Goal: Transaction & Acquisition: Purchase product/service

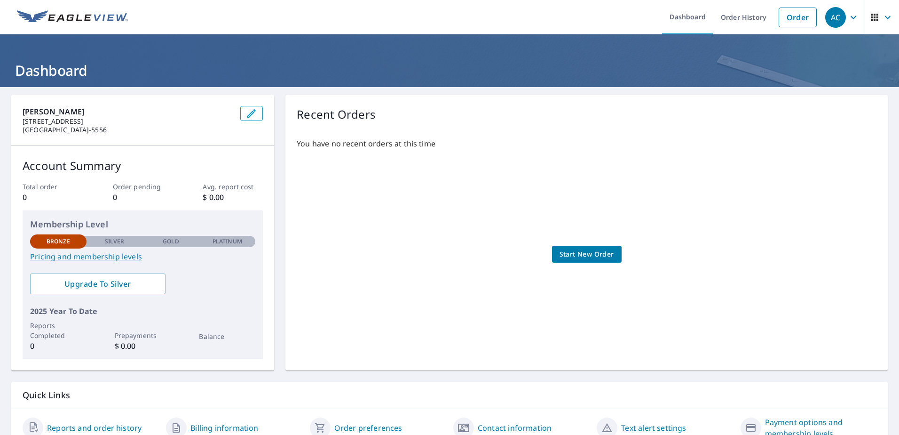
click at [597, 253] on span "Start New Order" at bounding box center [587, 254] width 55 height 12
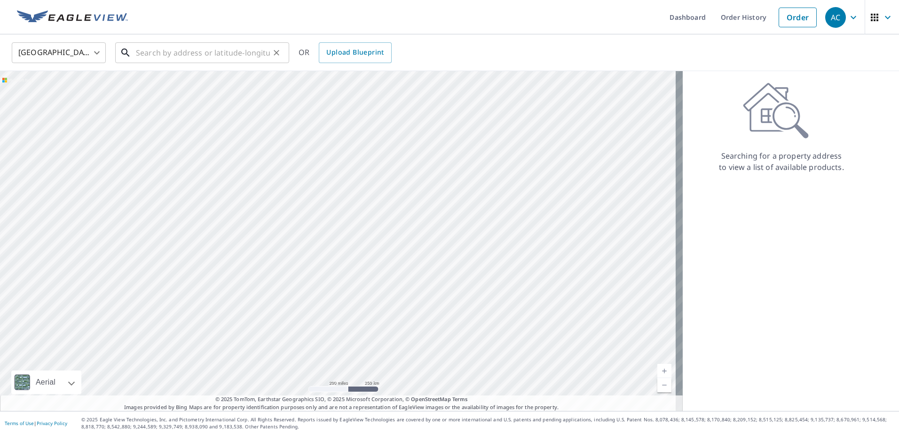
click at [207, 51] on input "text" at bounding box center [203, 53] width 134 height 26
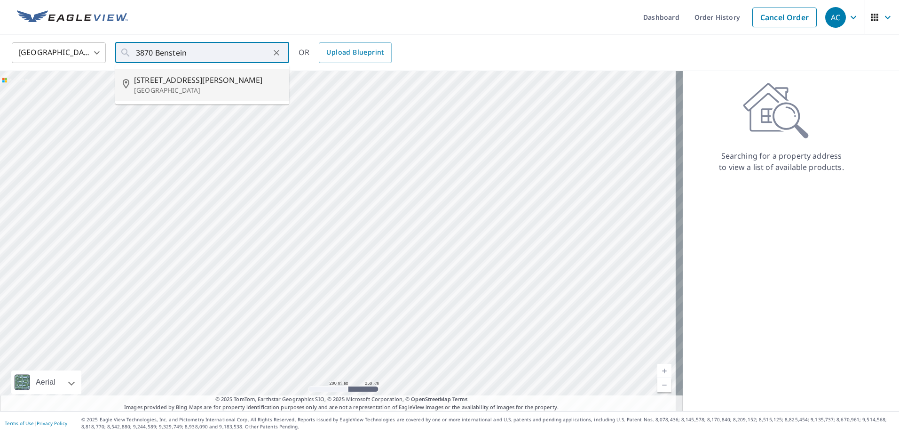
type input "[STREET_ADDRESS][PERSON_NAME]"
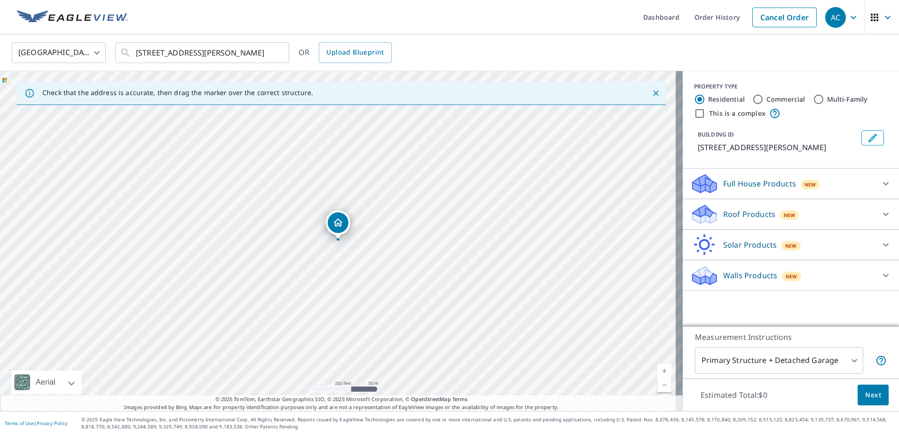
click at [833, 157] on div "BUILDING ID [STREET_ADDRESS][PERSON_NAME]" at bounding box center [791, 142] width 194 height 30
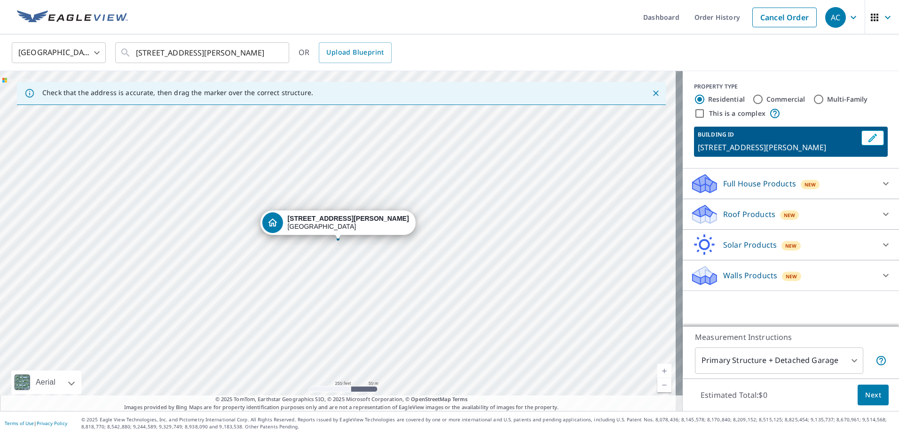
click at [886, 157] on div "BUILDING ID [STREET_ADDRESS][PERSON_NAME]" at bounding box center [791, 142] width 216 height 30
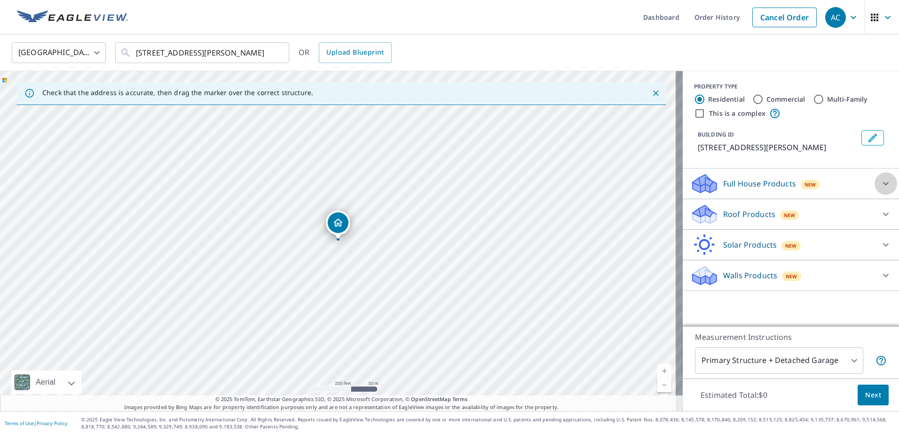
click at [881, 189] on icon at bounding box center [886, 183] width 11 height 11
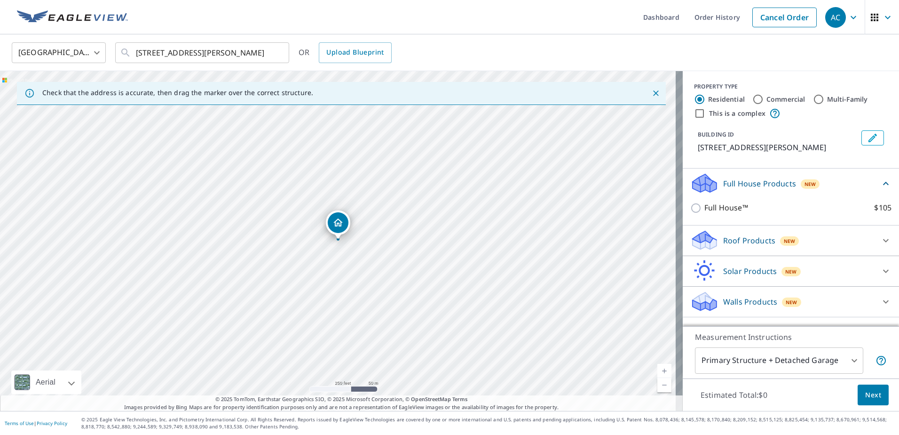
click at [881, 189] on icon at bounding box center [886, 183] width 11 height 11
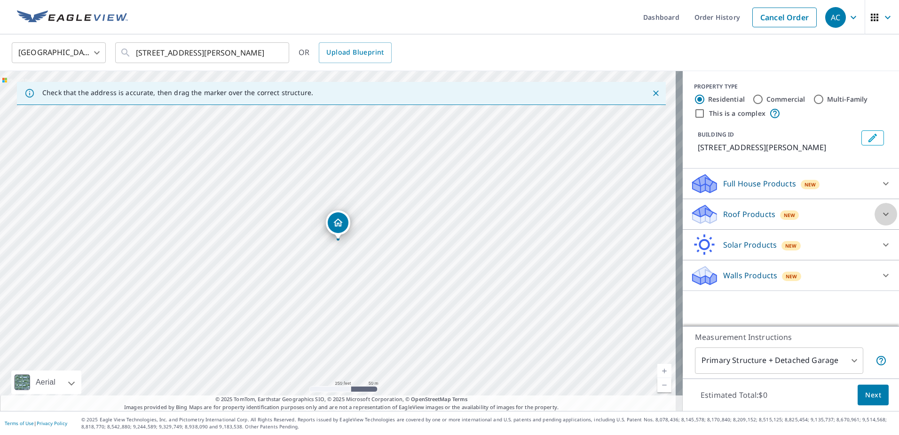
click at [881, 220] on icon at bounding box center [886, 213] width 11 height 11
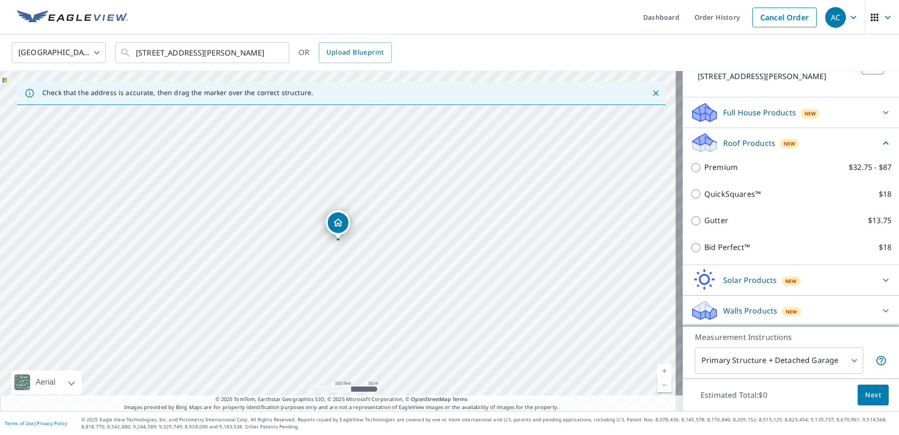
scroll to position [82, 0]
click at [881, 141] on icon at bounding box center [886, 142] width 11 height 11
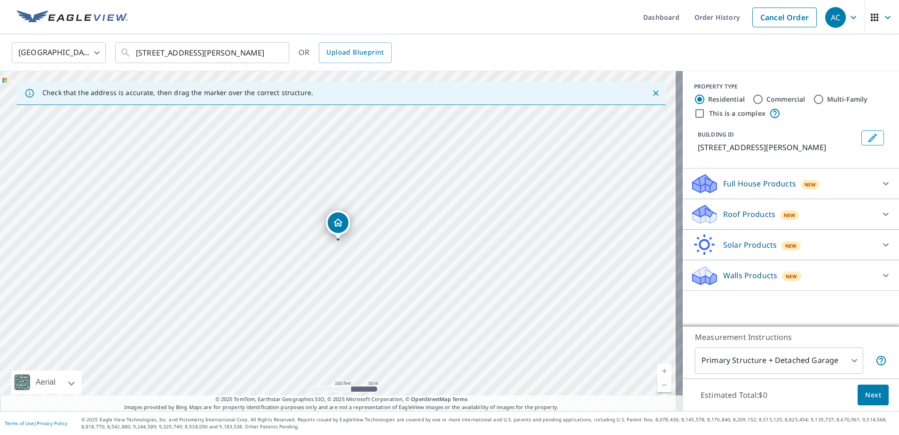
scroll to position [0, 0]
click at [881, 250] on icon at bounding box center [886, 244] width 11 height 11
click at [881, 281] on icon at bounding box center [886, 275] width 11 height 11
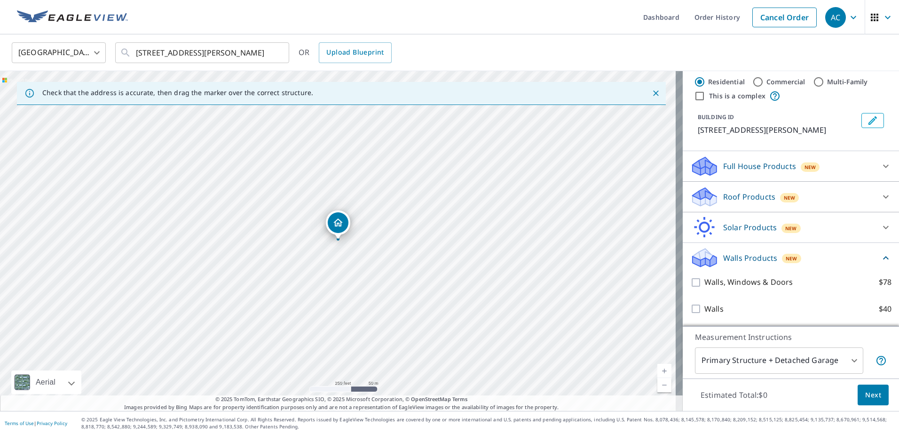
scroll to position [29, 0]
click at [865, 348] on div "Primary Structure + Detached Garage 1 ​" at bounding box center [791, 360] width 192 height 26
click at [851, 357] on body "AC AC Dashboard Order History Cancel Order AC United States [GEOGRAPHIC_DATA] ​…" at bounding box center [449, 217] width 899 height 435
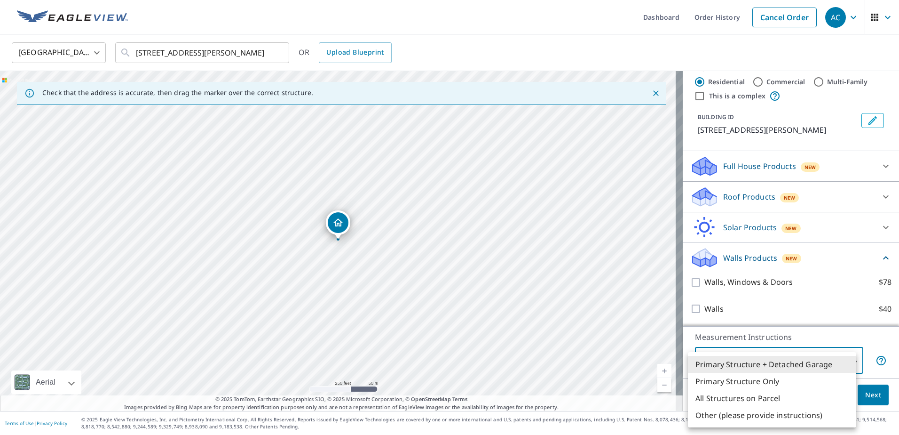
click at [793, 397] on li "All Structures on Parcel" at bounding box center [772, 398] width 168 height 17
type input "3"
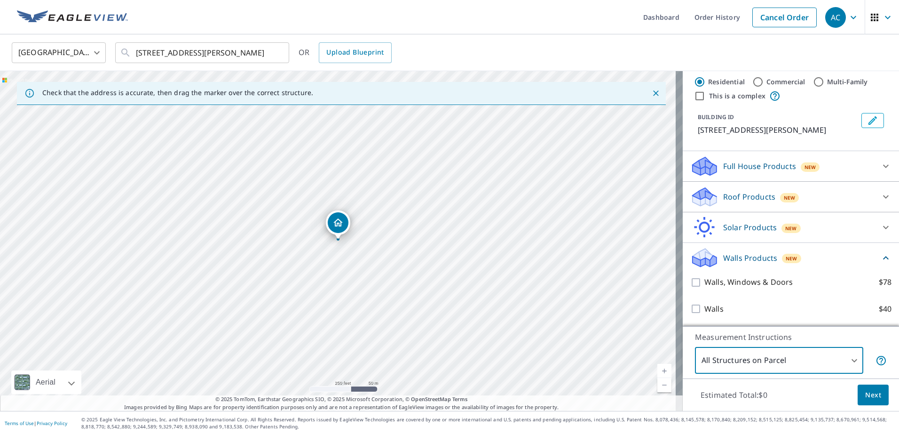
click at [862, 337] on p "Measurement Instructions" at bounding box center [791, 336] width 192 height 11
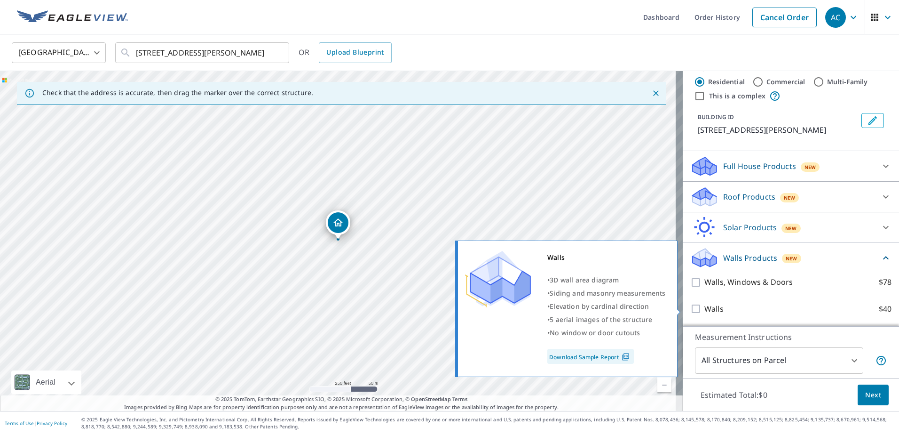
click at [691, 308] on input "Walls $40" at bounding box center [698, 308] width 14 height 11
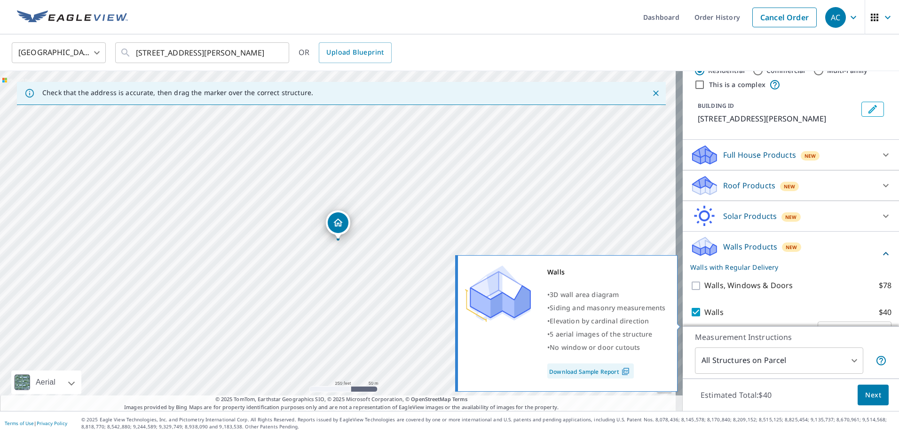
click at [691, 318] on input "Walls $40" at bounding box center [698, 311] width 14 height 11
checkbox input "false"
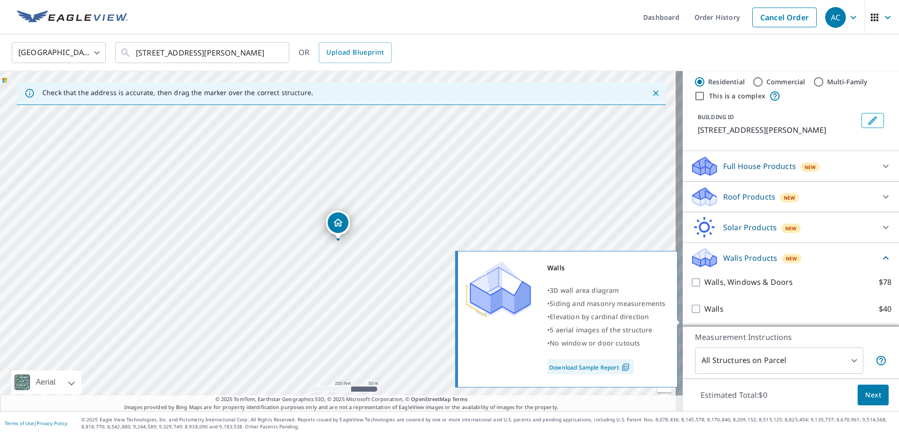
scroll to position [0, 0]
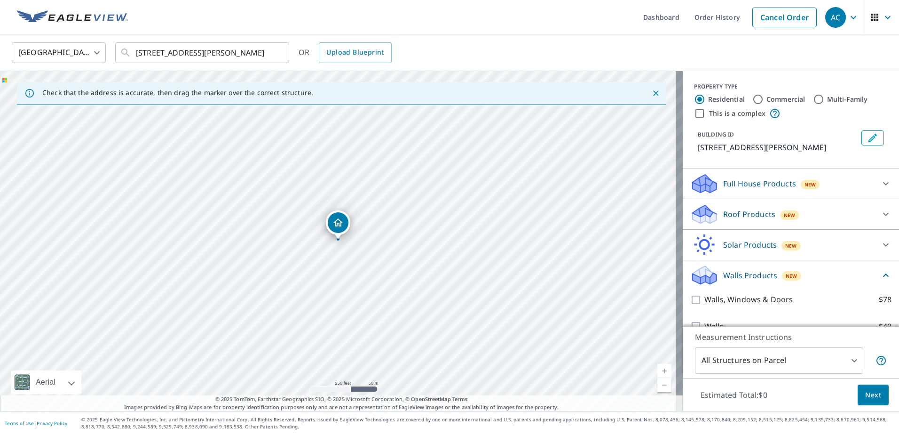
click at [865, 157] on div "BUILDING ID [STREET_ADDRESS][PERSON_NAME]" at bounding box center [791, 142] width 194 height 30
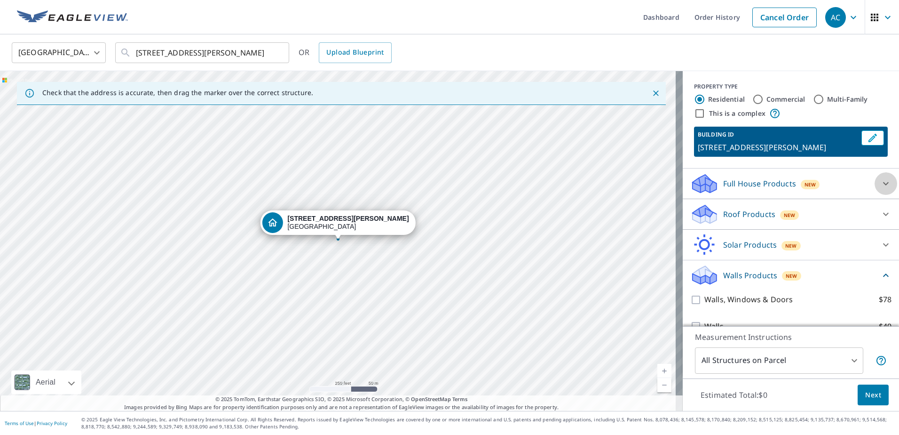
click at [883, 185] on icon at bounding box center [886, 183] width 6 height 3
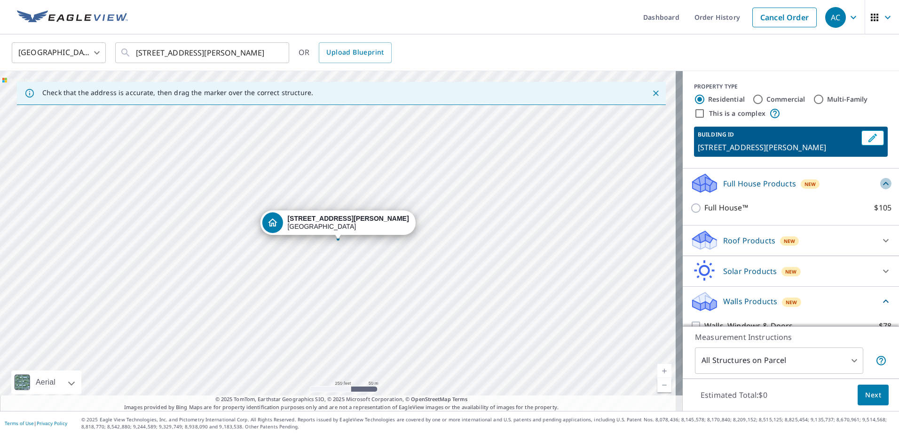
click at [881, 189] on icon at bounding box center [886, 183] width 11 height 11
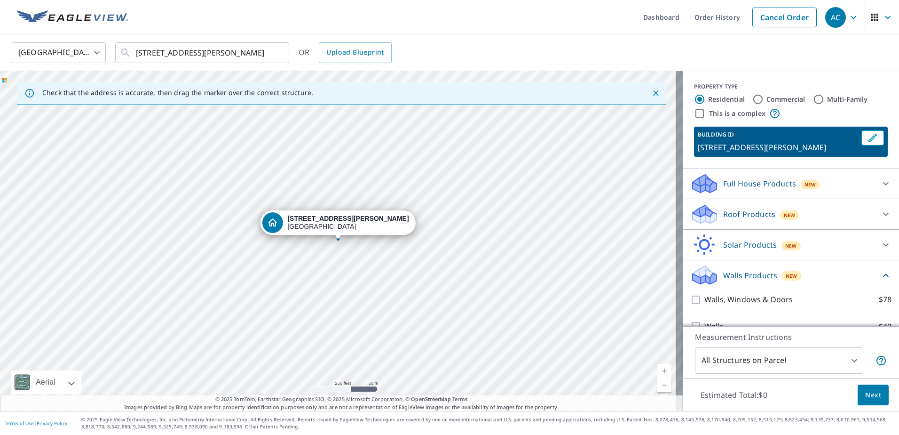
scroll to position [29, 0]
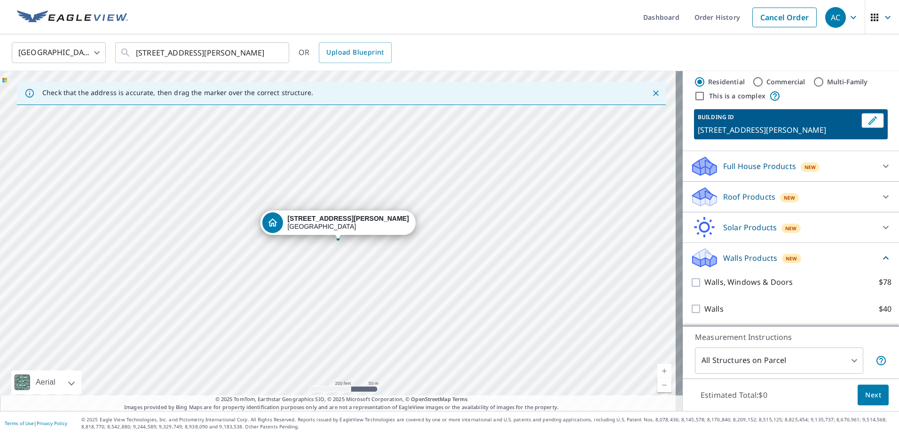
click at [881, 194] on icon at bounding box center [886, 196] width 11 height 11
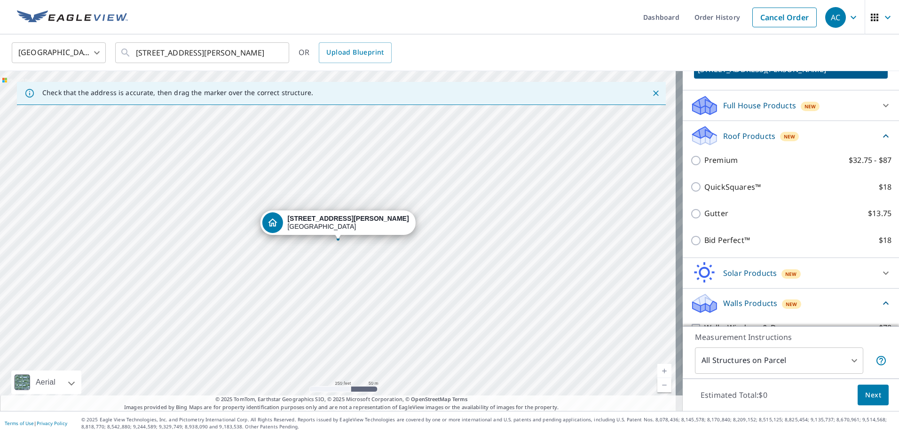
scroll to position [76, 0]
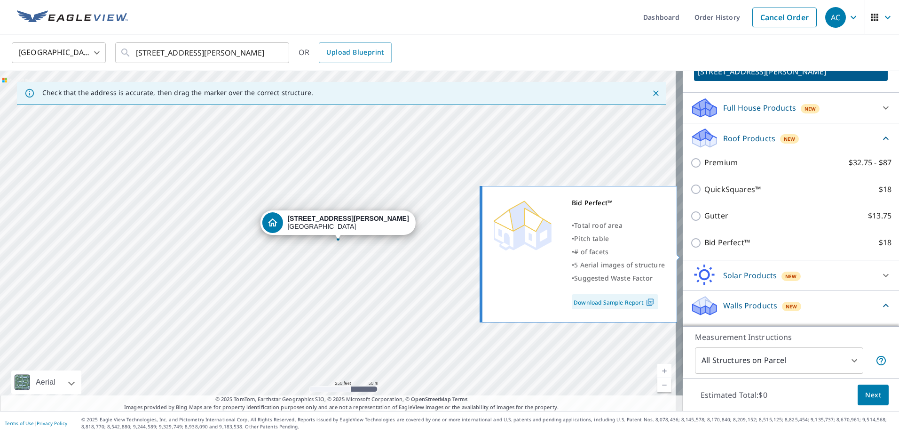
click at [691, 248] on input "Bid Perfect™ $18" at bounding box center [698, 242] width 14 height 11
checkbox input "true"
type input "1"
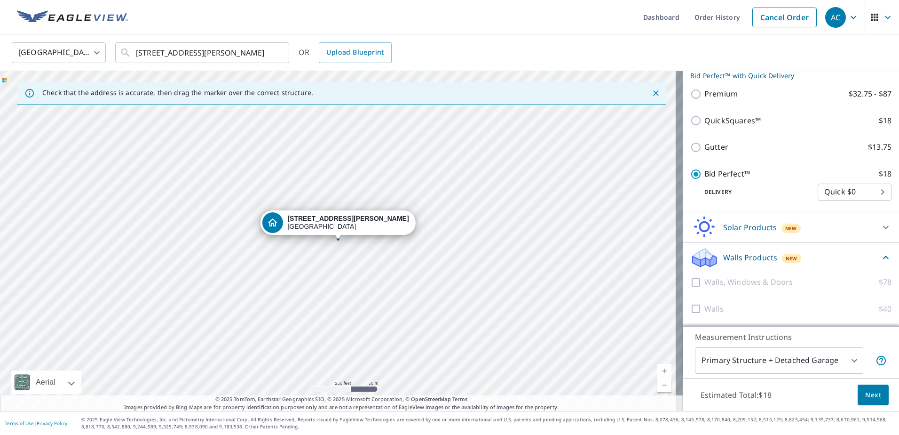
scroll to position [170, 0]
click at [876, 193] on body "AC AC Dashboard Order History Cancel Order AC United States [GEOGRAPHIC_DATA] ​…" at bounding box center [449, 217] width 899 height 435
drag, startPoint x: 872, startPoint y: 191, endPoint x: 857, endPoint y: 191, distance: 14.6
click at [862, 192] on li "Quick $0" at bounding box center [841, 192] width 74 height 17
click at [833, 191] on body "AC AC Dashboard Order History Cancel Order AC United States [GEOGRAPHIC_DATA] ​…" at bounding box center [449, 217] width 899 height 435
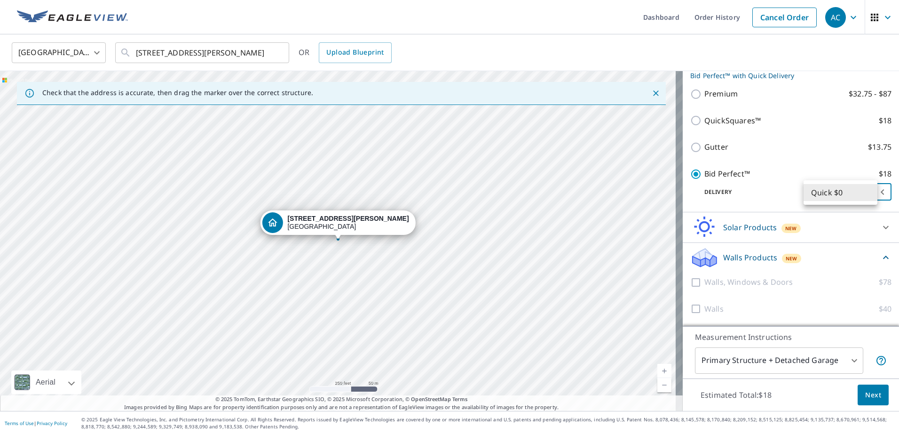
click at [831, 193] on li "Quick $0" at bounding box center [841, 192] width 74 height 17
click at [768, 199] on div "Delivery Quick $0 45 ​" at bounding box center [791, 190] width 201 height 21
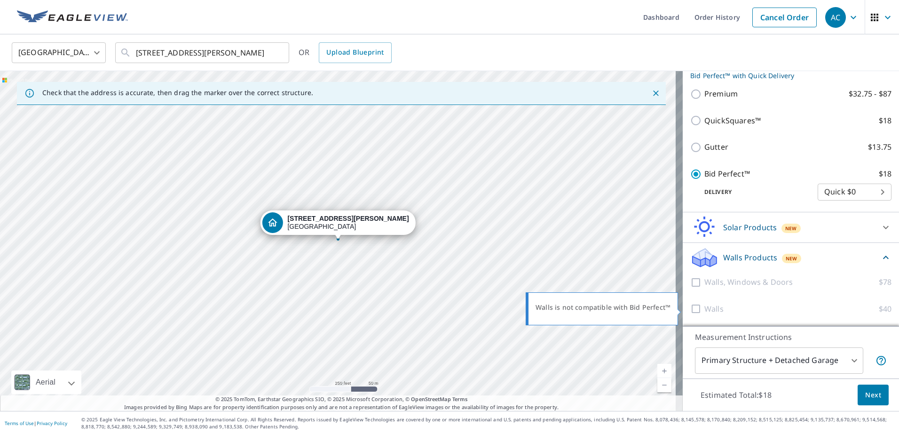
click at [692, 308] on div at bounding box center [698, 309] width 14 height 12
click at [691, 282] on div at bounding box center [698, 282] width 14 height 12
click at [691, 280] on div at bounding box center [698, 282] width 14 height 12
click at [747, 279] on p "Walls, Windows & Doors" at bounding box center [749, 282] width 88 height 12
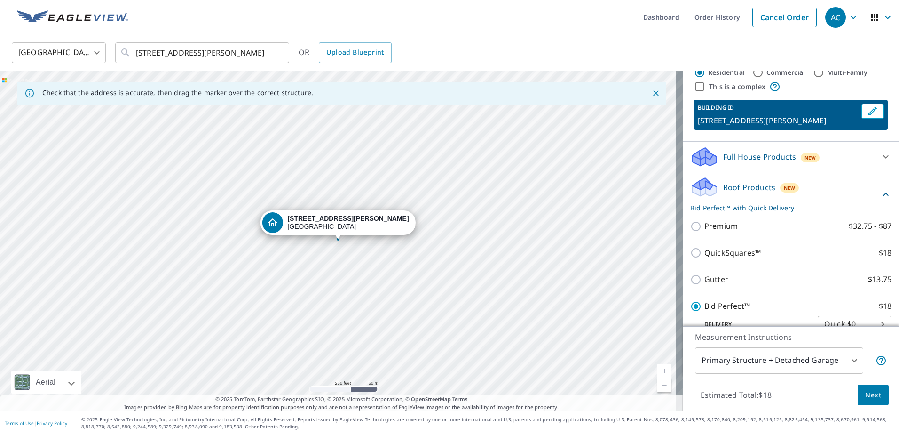
scroll to position [0, 0]
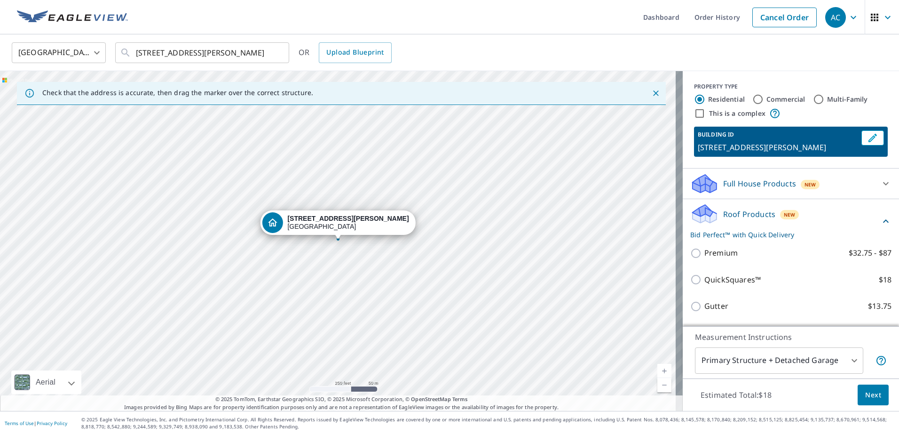
click at [881, 189] on icon at bounding box center [886, 183] width 11 height 11
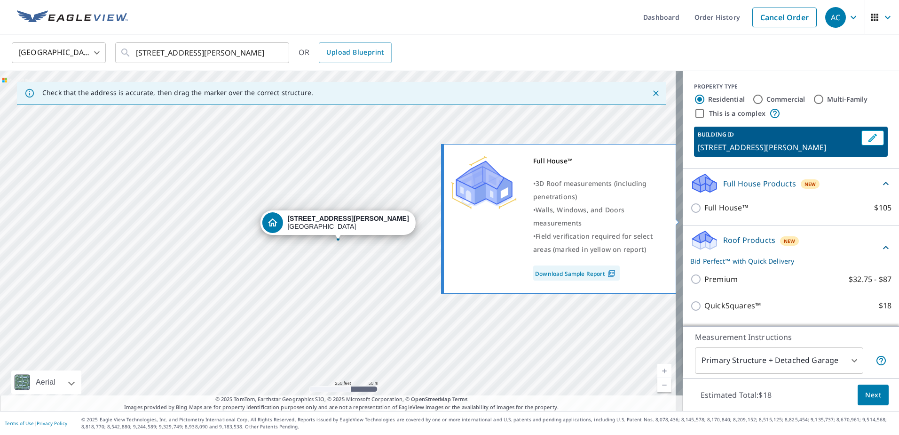
click at [691, 214] on input "Full House™ $105" at bounding box center [698, 207] width 14 height 11
checkbox input "true"
checkbox input "false"
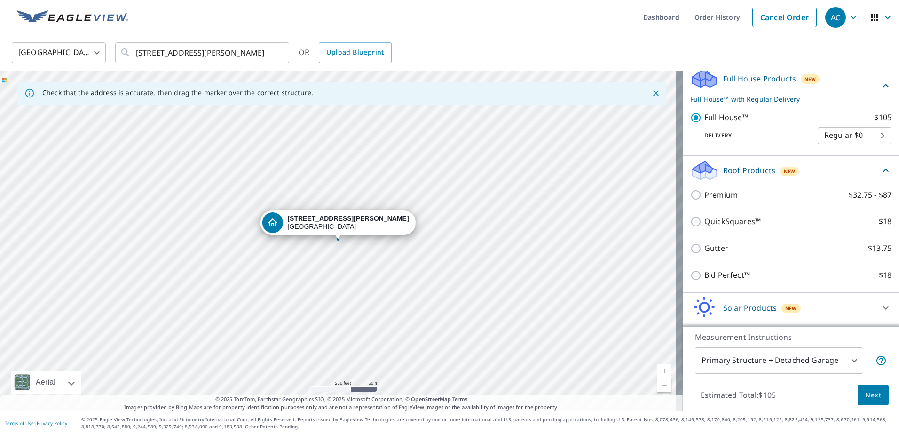
scroll to position [103, 0]
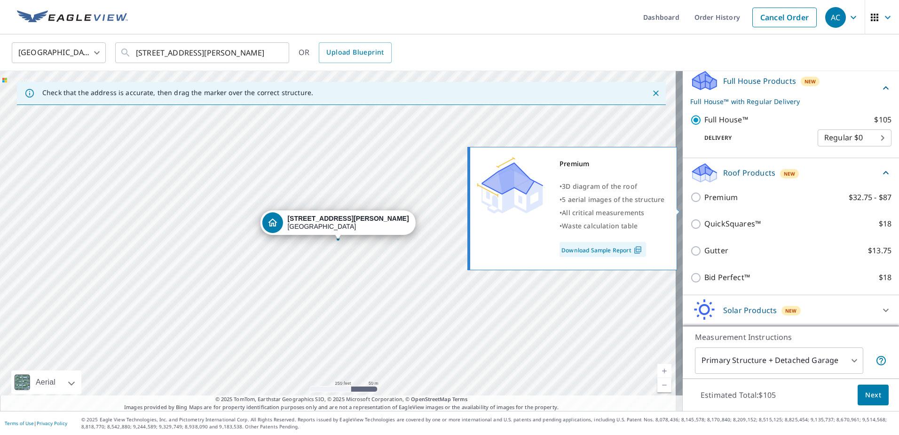
click at [691, 203] on input "Premium $32.75 - $87" at bounding box center [698, 196] width 14 height 11
checkbox input "true"
checkbox input "false"
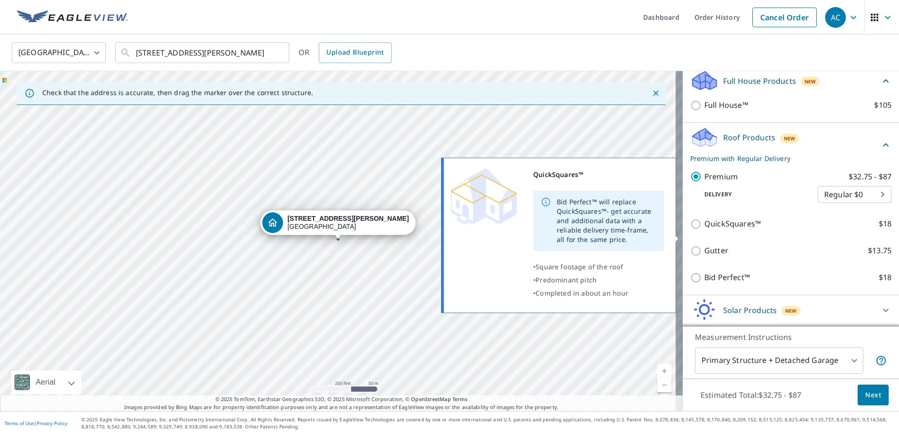
click at [692, 230] on input "QuickSquares™ $18" at bounding box center [698, 223] width 14 height 11
checkbox input "true"
checkbox input "false"
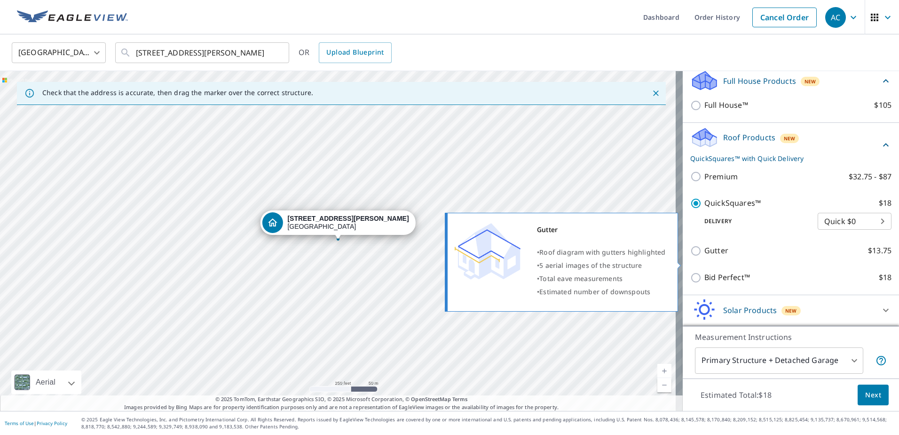
click at [692, 264] on div "Gutter $13.75" at bounding box center [791, 250] width 201 height 27
click at [692, 256] on input "Gutter $13.75" at bounding box center [698, 250] width 14 height 11
checkbox input "true"
checkbox input "false"
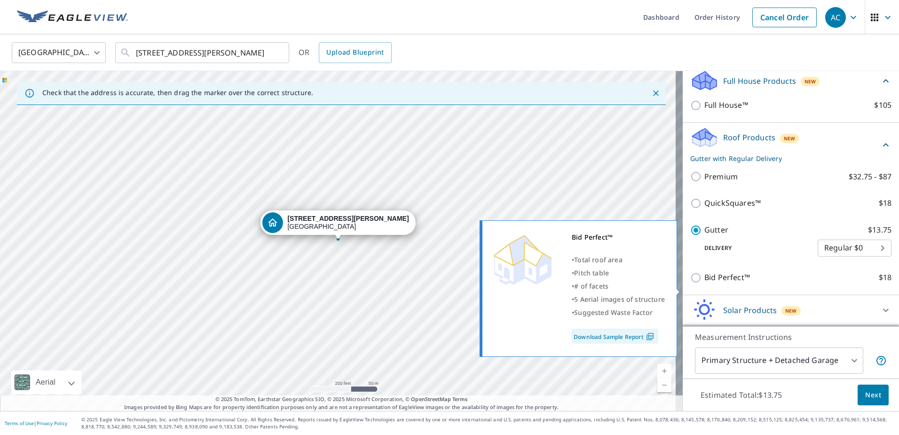
click at [691, 283] on input "Bid Perfect™ $18" at bounding box center [698, 277] width 14 height 11
checkbox input "true"
checkbox input "false"
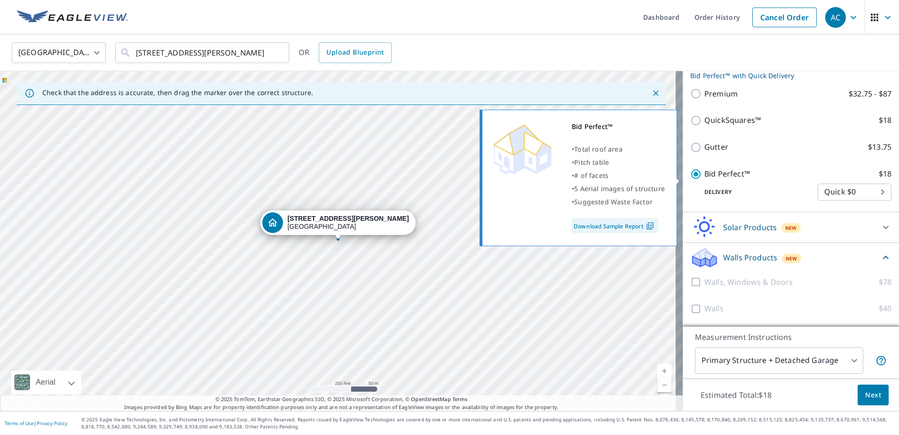
scroll to position [197, 0]
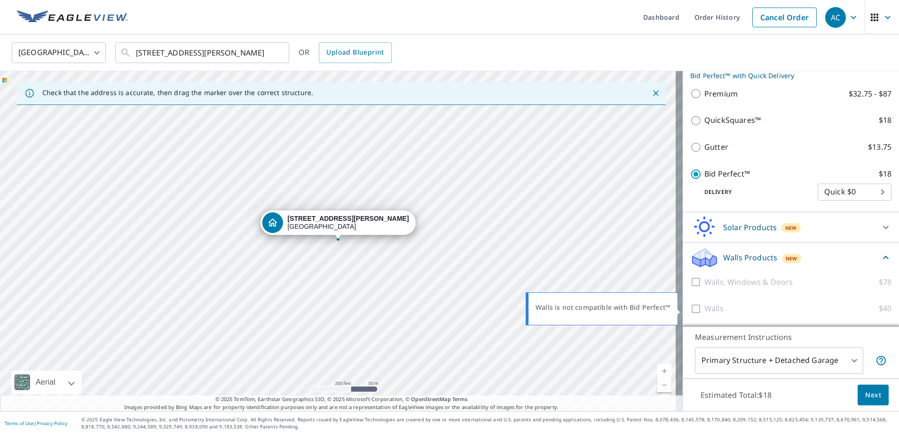
click at [691, 309] on div at bounding box center [698, 308] width 14 height 12
click at [691, 281] on div at bounding box center [698, 282] width 14 height 12
click at [745, 255] on p "Walls Products" at bounding box center [751, 257] width 54 height 11
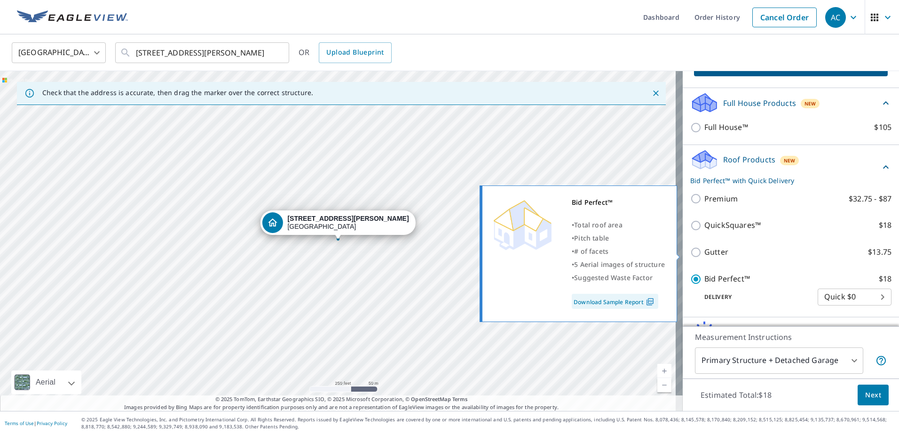
scroll to position [3, 0]
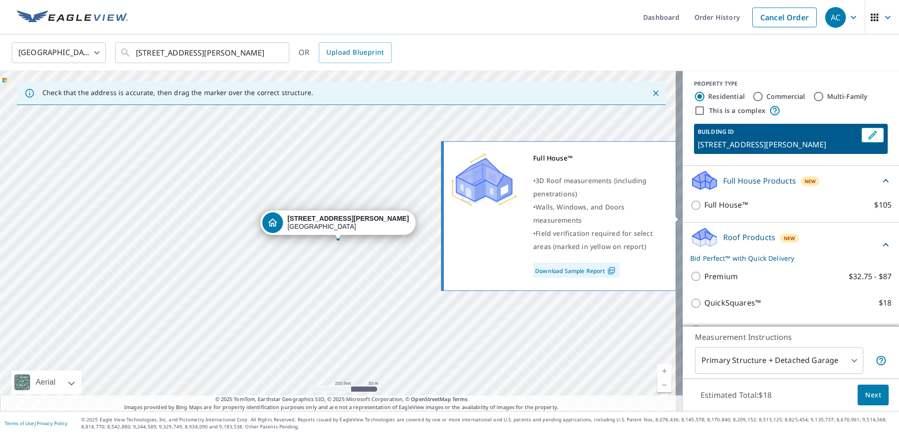
click at [692, 211] on input "Full House™ $105" at bounding box center [698, 204] width 14 height 11
checkbox input "true"
checkbox input "false"
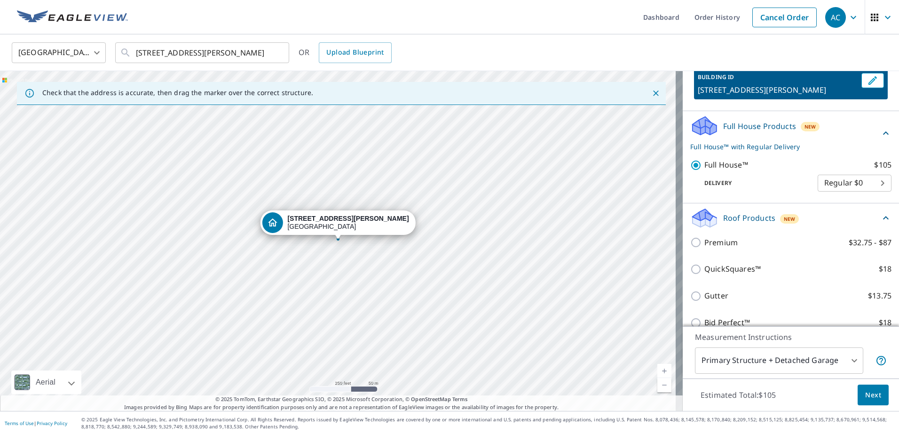
scroll to position [144, 0]
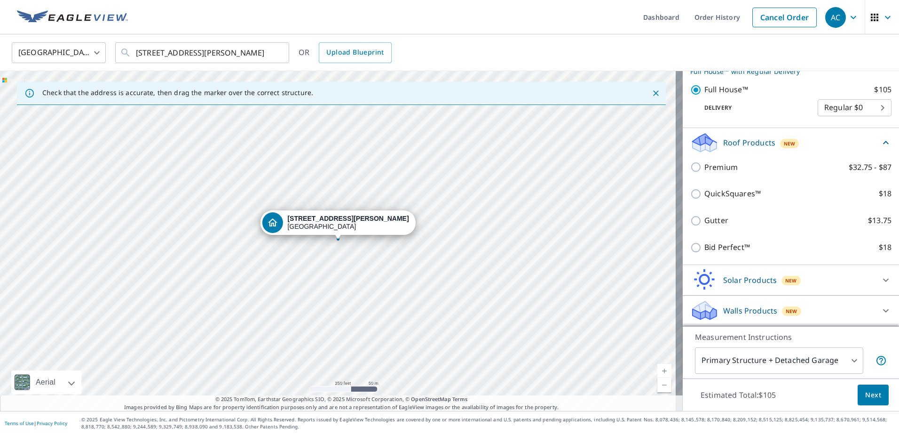
click at [732, 308] on p "Walls Products" at bounding box center [751, 310] width 54 height 11
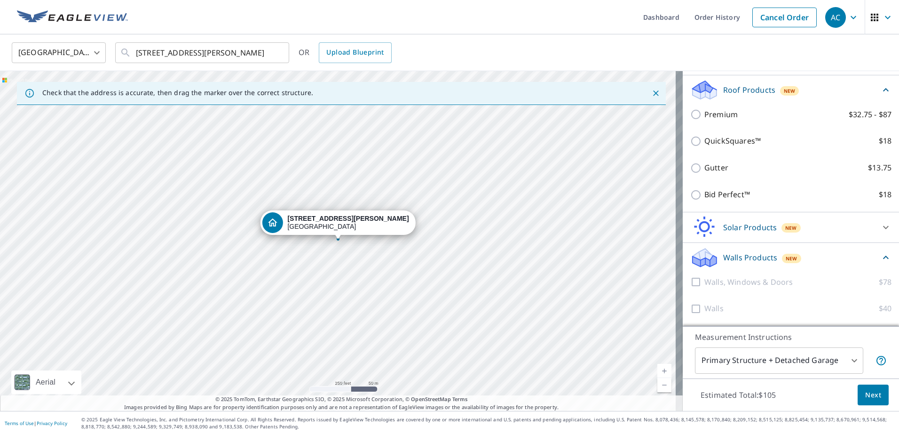
scroll to position [197, 0]
click at [691, 282] on div at bounding box center [698, 282] width 14 height 12
click at [691, 306] on div at bounding box center [698, 308] width 14 height 12
click at [849, 359] on body "AC AC Dashboard Order History Cancel Order AC United States [GEOGRAPHIC_DATA] ​…" at bounding box center [449, 217] width 899 height 435
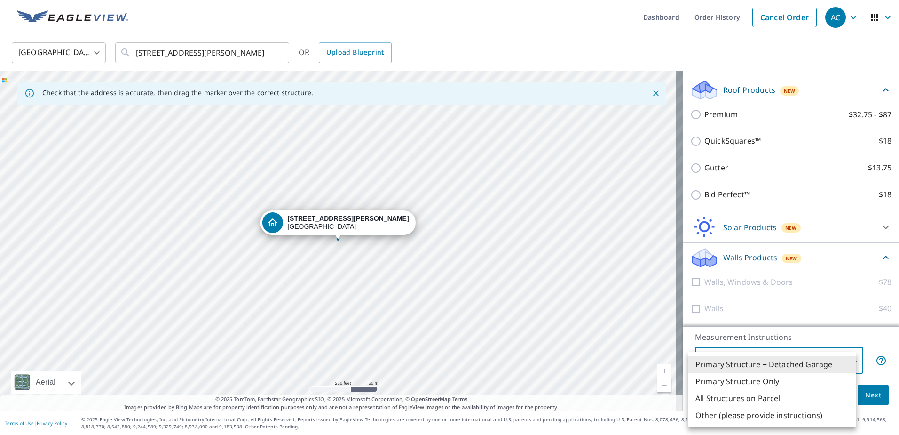
click at [807, 385] on li "Primary Structure Only" at bounding box center [772, 381] width 168 height 17
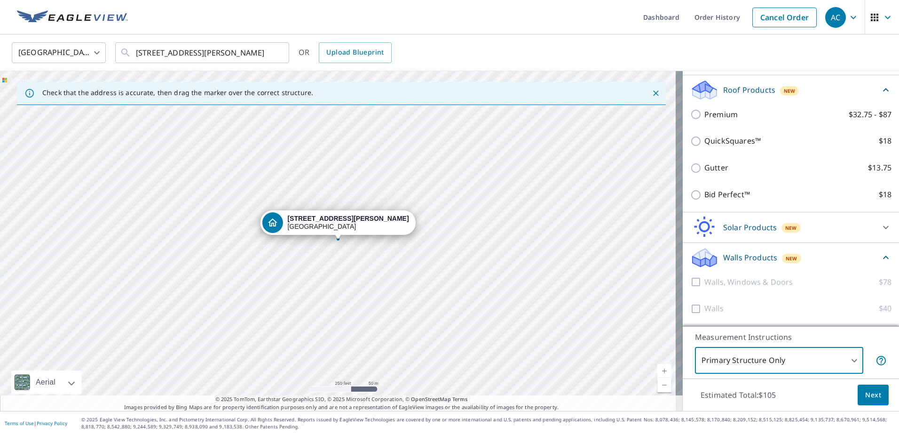
click at [834, 358] on body "AC AC Dashboard Order History Cancel Order AC United States [GEOGRAPHIC_DATA] ​…" at bounding box center [449, 217] width 899 height 435
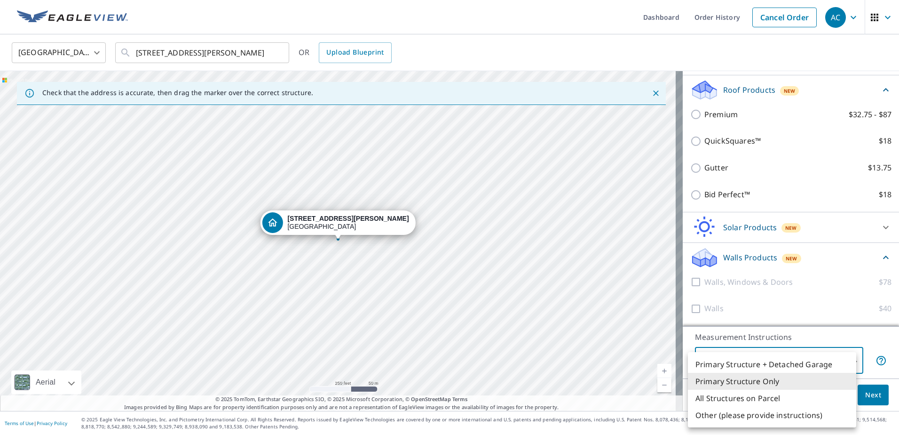
click at [795, 399] on li "All Structures on Parcel" at bounding box center [772, 398] width 168 height 17
type input "3"
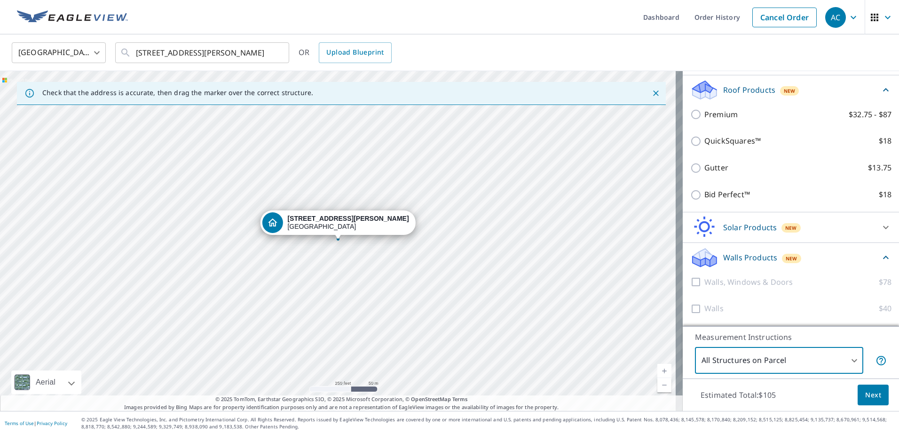
click at [736, 262] on p "Walls Products" at bounding box center [751, 257] width 54 height 11
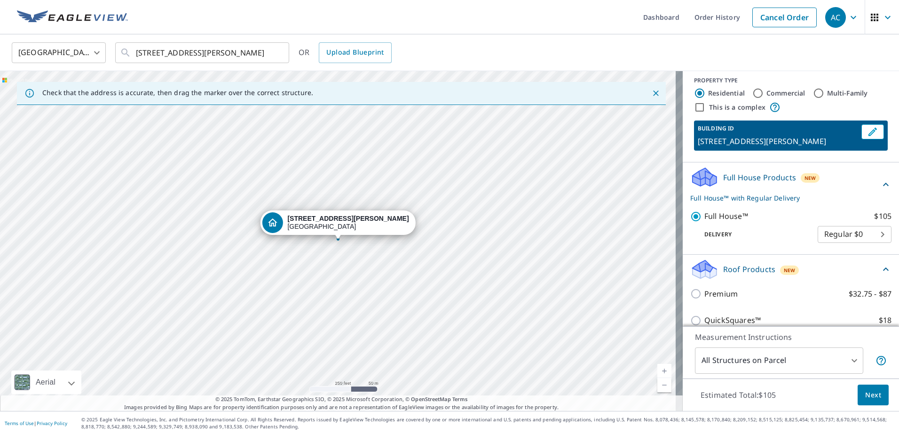
scroll to position [0, 0]
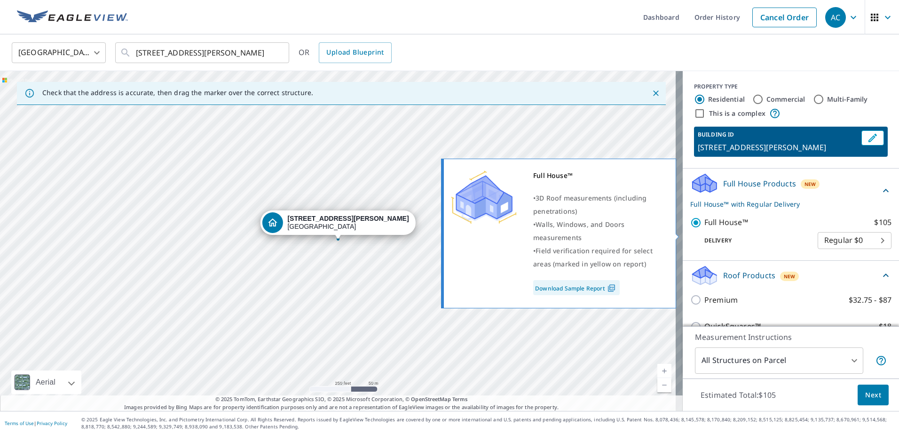
click at [691, 228] on input "Full House™ $105" at bounding box center [698, 222] width 14 height 11
checkbox input "false"
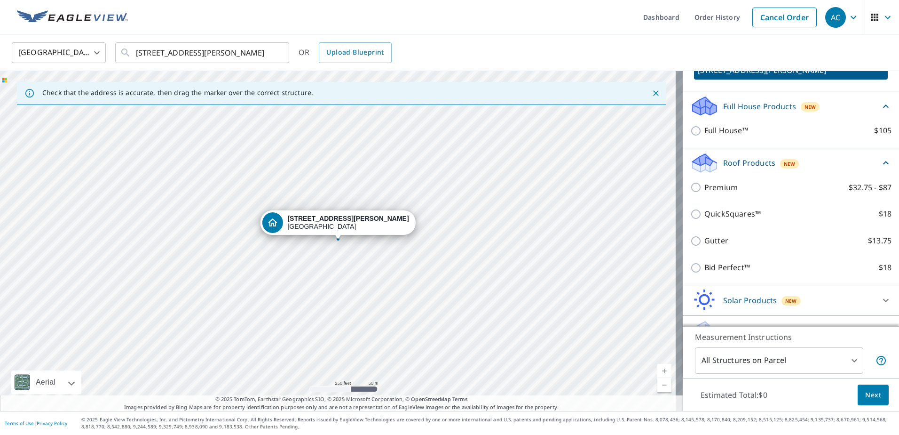
scroll to position [109, 0]
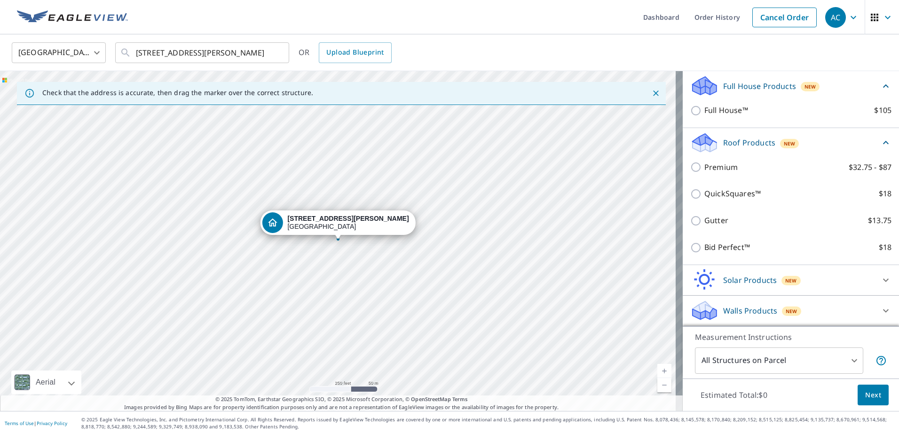
click at [729, 303] on div "Walls Products New" at bounding box center [783, 310] width 184 height 22
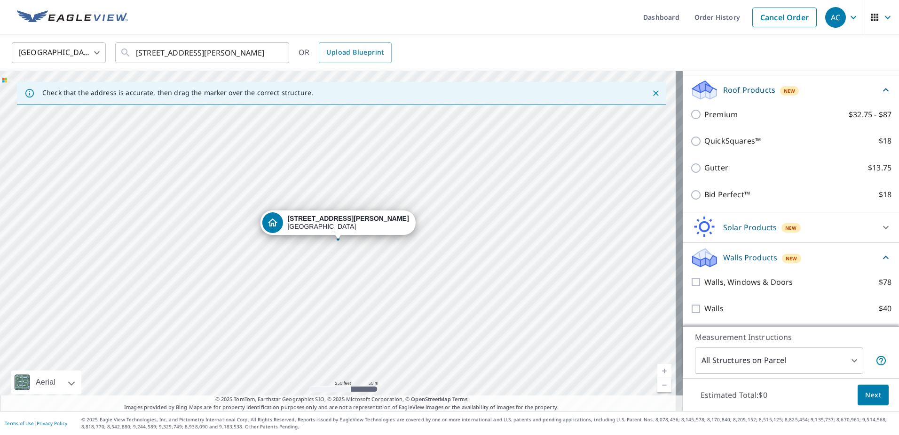
scroll to position [161, 0]
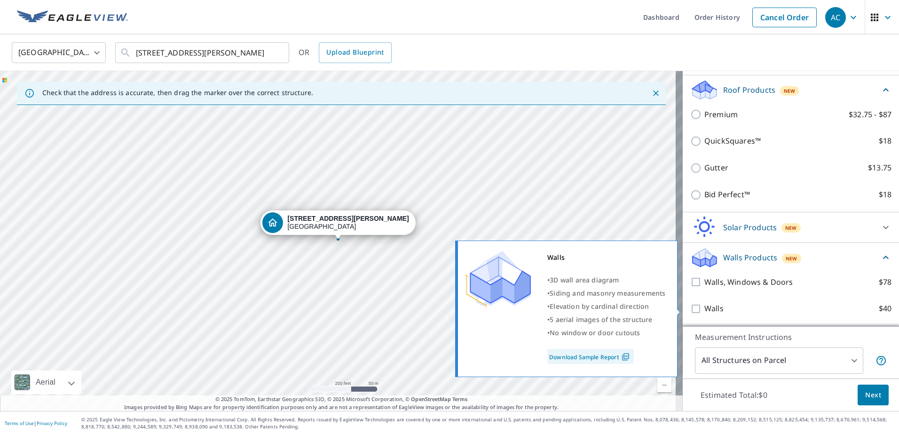
click at [691, 309] on input "Walls $40" at bounding box center [698, 308] width 14 height 11
checkbox input "true"
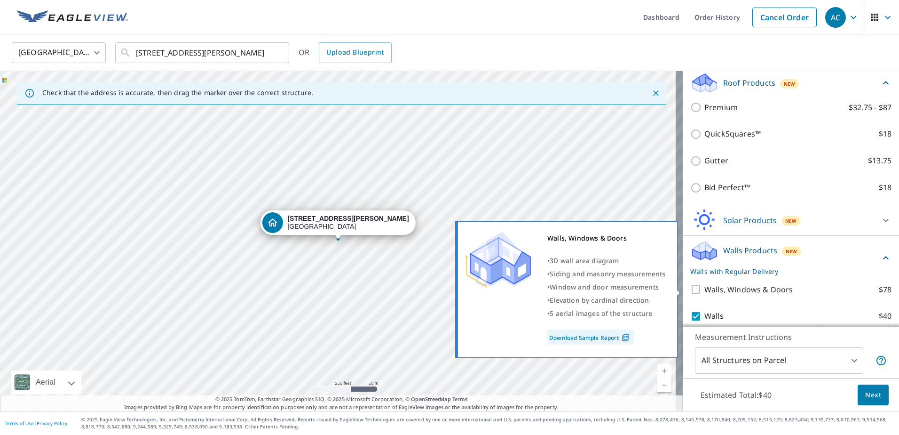
scroll to position [103, 0]
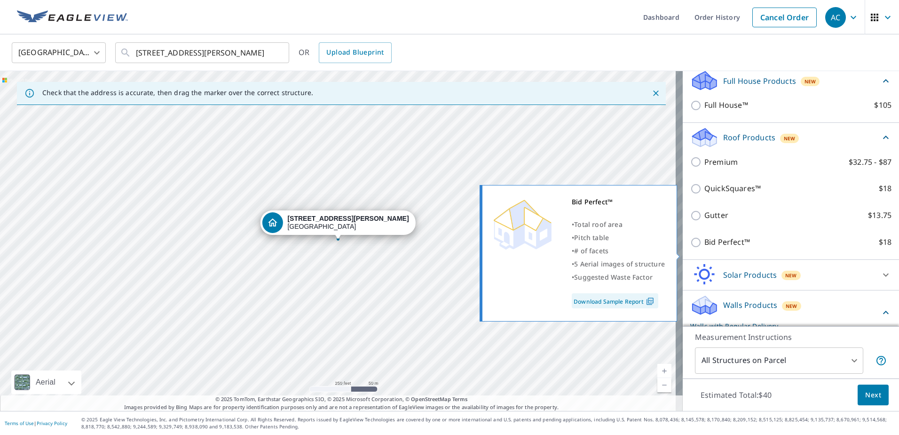
click at [691, 248] on input "Bid Perfect™ $18" at bounding box center [698, 242] width 14 height 11
checkbox input "true"
type input "1"
checkbox input "false"
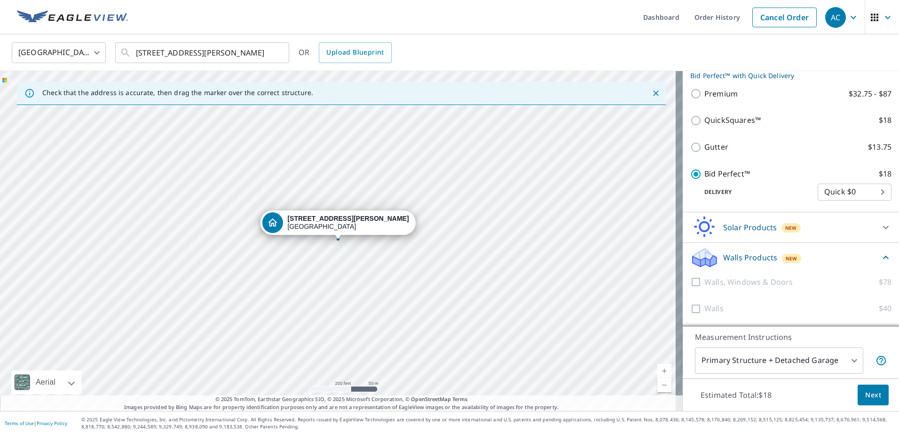
scroll to position [197, 0]
click at [691, 308] on div at bounding box center [698, 308] width 14 height 12
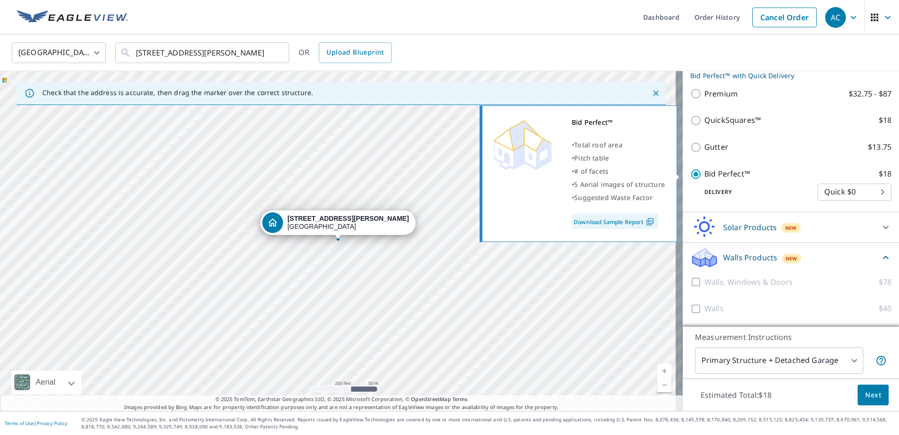
click at [691, 172] on input "Bid Perfect™ $18" at bounding box center [698, 173] width 14 height 11
checkbox input "false"
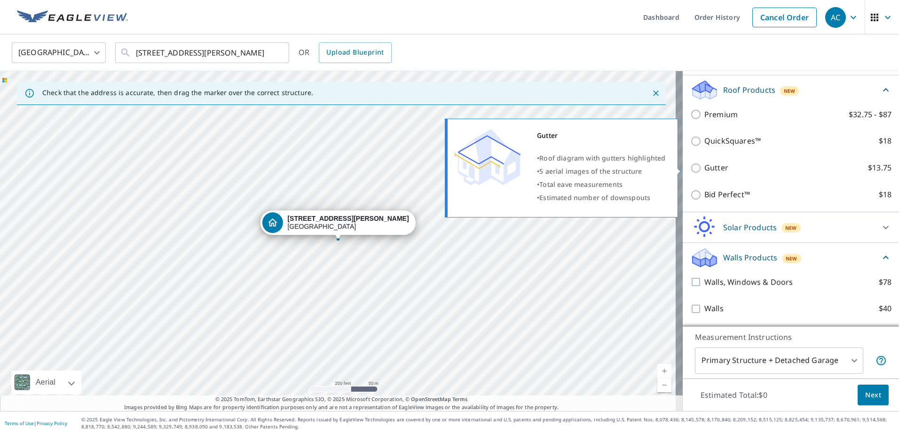
scroll to position [161, 0]
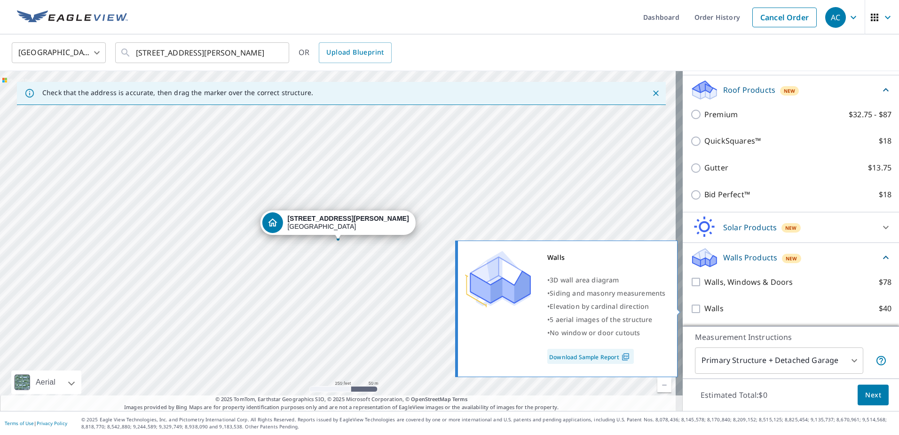
drag, startPoint x: 689, startPoint y: 308, endPoint x: 708, endPoint y: 308, distance: 18.8
click at [691, 308] on input "Walls $40" at bounding box center [698, 308] width 14 height 11
checkbox input "true"
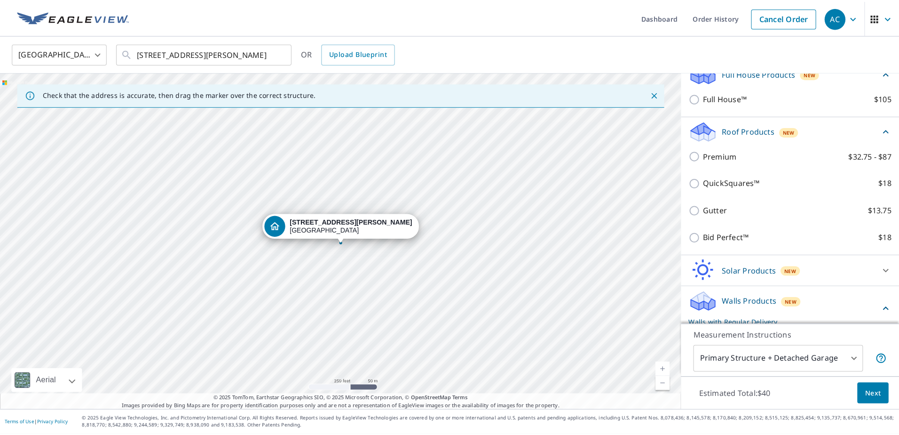
scroll to position [0, 0]
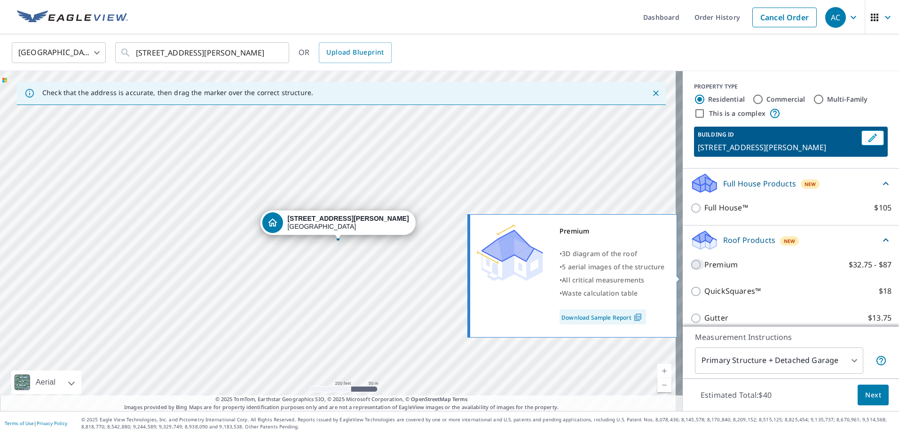
click at [691, 270] on input "Premium $32.75 - $87" at bounding box center [698, 264] width 14 height 11
checkbox input "true"
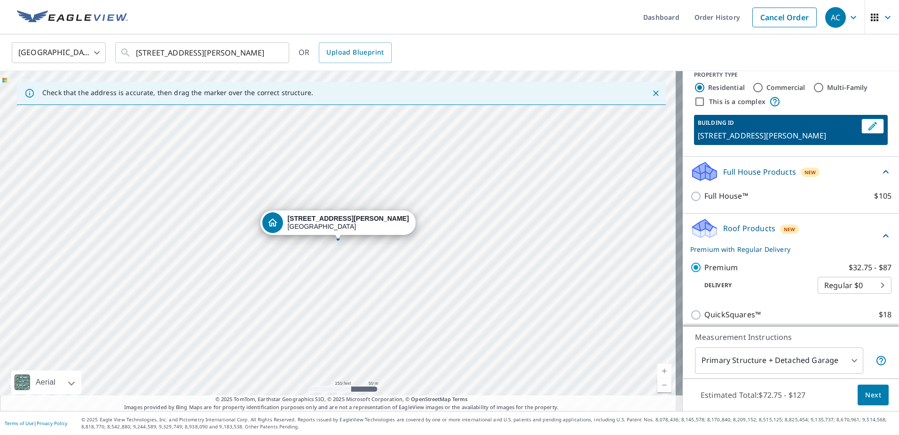
scroll to position [47, 0]
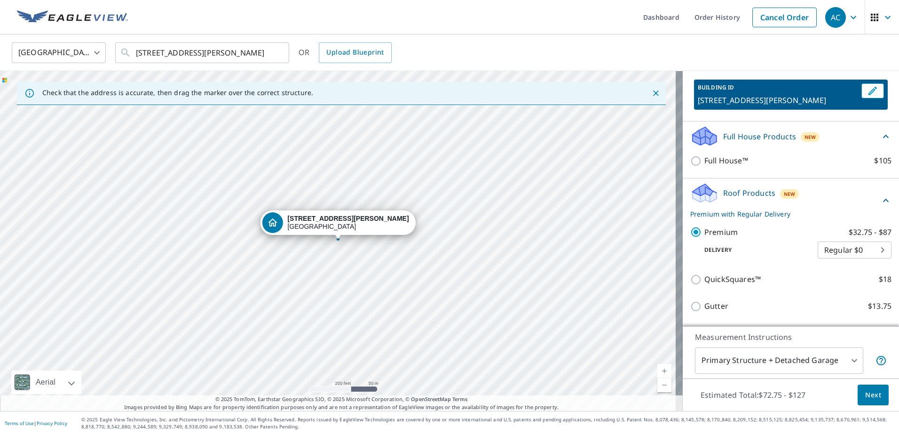
click at [867, 259] on body "AC AC Dashboard Order History Cancel Order AC United States [GEOGRAPHIC_DATA] ​…" at bounding box center [449, 217] width 899 height 435
click at [827, 212] on div at bounding box center [449, 217] width 899 height 435
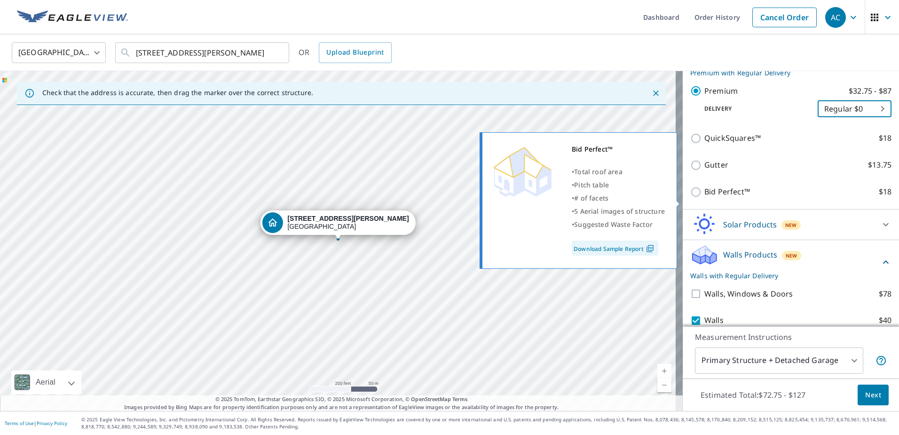
scroll to position [232, 0]
